Goal: Information Seeking & Learning: Learn about a topic

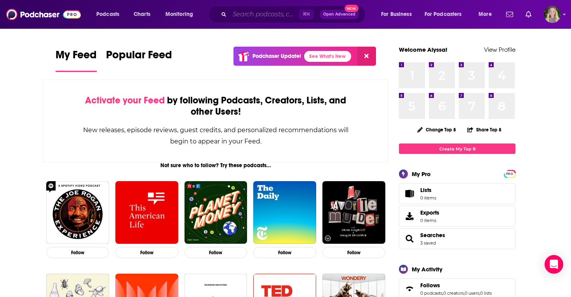
click at [240, 12] on input "Search podcasts, credits, & more..." at bounding box center [265, 14] width 70 height 12
paste input "Medicine Explained: The Future is Healthy"
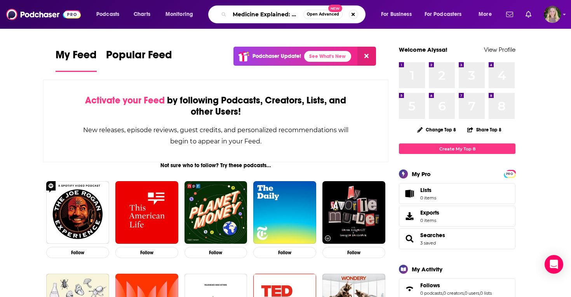
scroll to position [0, 53]
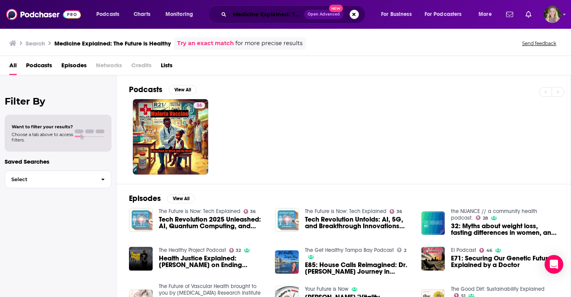
click at [250, 14] on input "Medicine Explained: The Future is Healthy" at bounding box center [267, 14] width 75 height 12
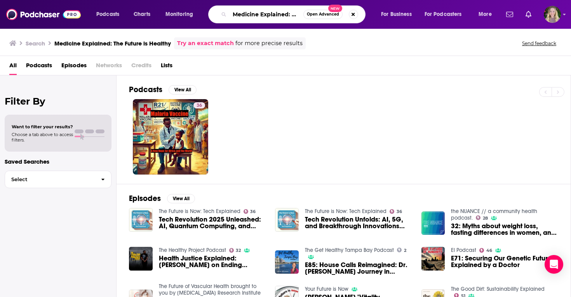
scroll to position [0, 53]
drag, startPoint x: 288, startPoint y: 15, endPoint x: 362, endPoint y: 16, distance: 73.5
click at [362, 16] on div "Medicine Explained: The Future is Healthy Open Advanced New" at bounding box center [286, 14] width 157 height 18
type input "Medicine Explained"
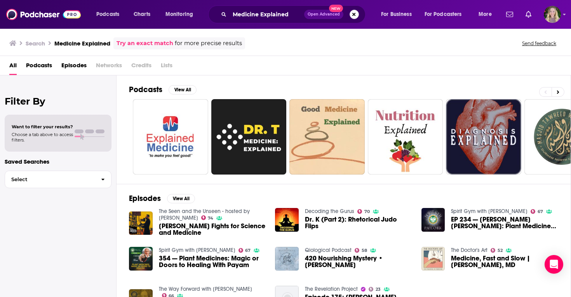
click at [352, 14] on button "Search podcasts, credits, & more..." at bounding box center [354, 14] width 9 height 9
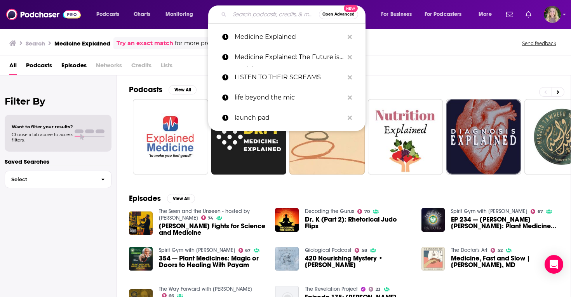
paste input "the NUANCE // a community health podcast."
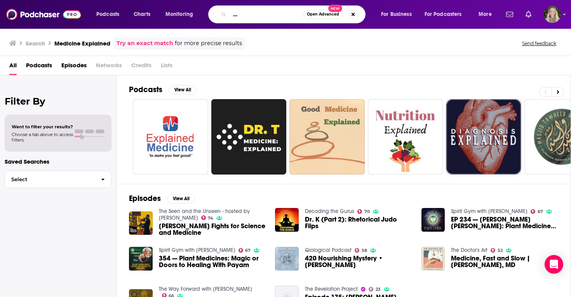
type input "the NUANCE // a community health podcast."
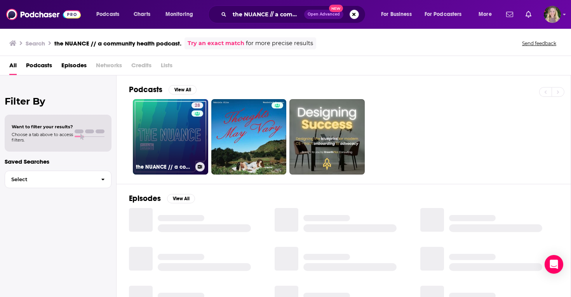
click at [156, 124] on link "28 the NUANCE // a community health podcast." at bounding box center [170, 136] width 75 height 75
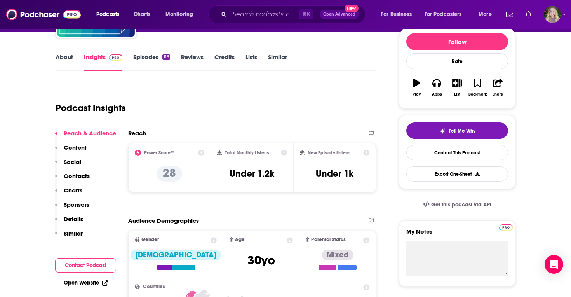
scroll to position [206, 0]
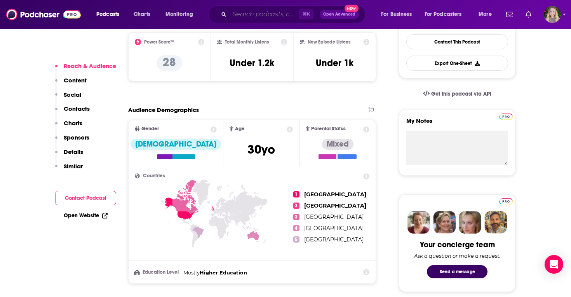
click at [289, 17] on input "Search podcasts, credits, & more..." at bounding box center [265, 14] width 70 height 12
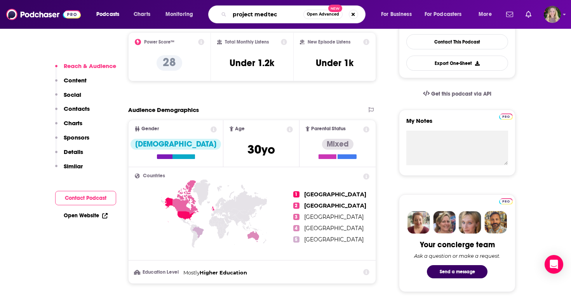
type input "project medtech"
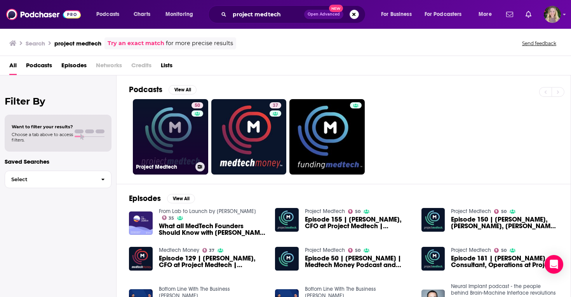
click at [164, 121] on link "50 Project Medtech" at bounding box center [170, 136] width 75 height 75
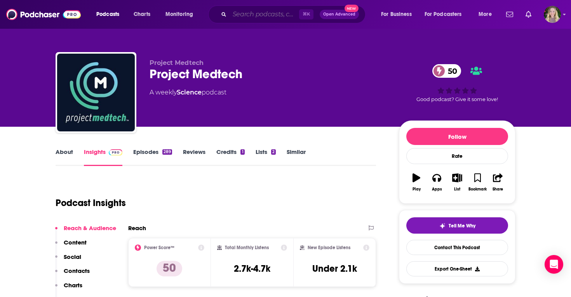
click at [285, 13] on input "Search podcasts, credits, & more..." at bounding box center [265, 14] width 70 height 12
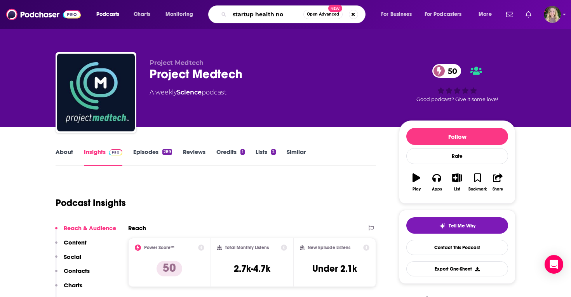
type input "startup health now"
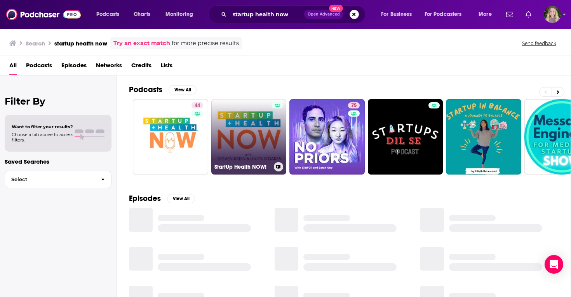
click at [245, 129] on link "StartUp Health NOW!" at bounding box center [248, 136] width 75 height 75
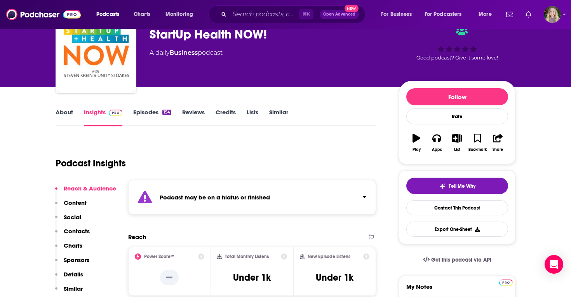
scroll to position [50, 0]
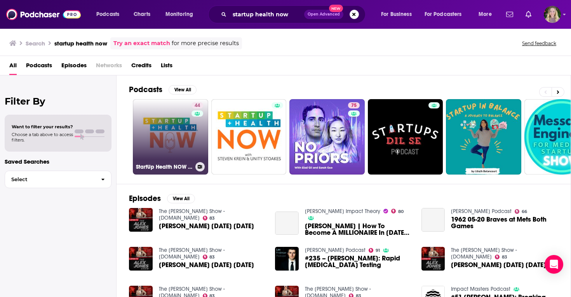
click at [171, 115] on link "44 StartUp Health NOW Podcast" at bounding box center [170, 136] width 75 height 75
